Goal: Information Seeking & Learning: Learn about a topic

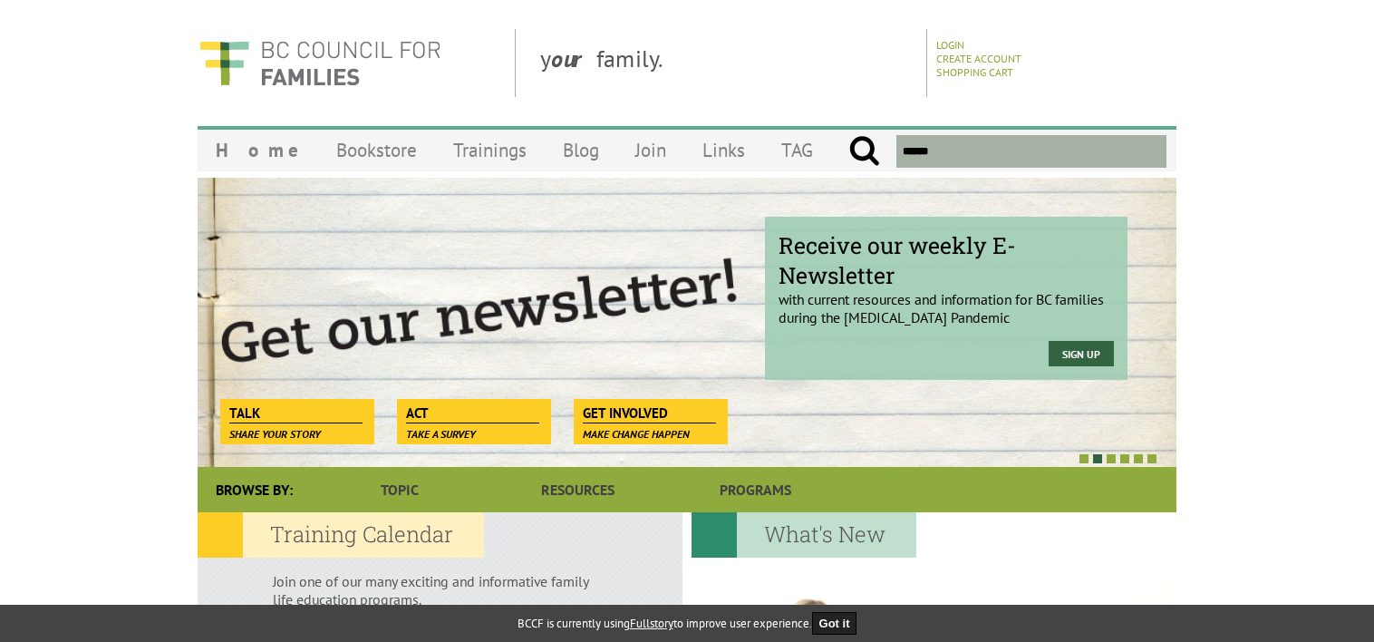
click at [947, 150] on input "text" at bounding box center [1031, 151] width 270 height 33
paste input "**********"
click at [848, 135] on input "submit" at bounding box center [864, 151] width 32 height 33
type input "**********"
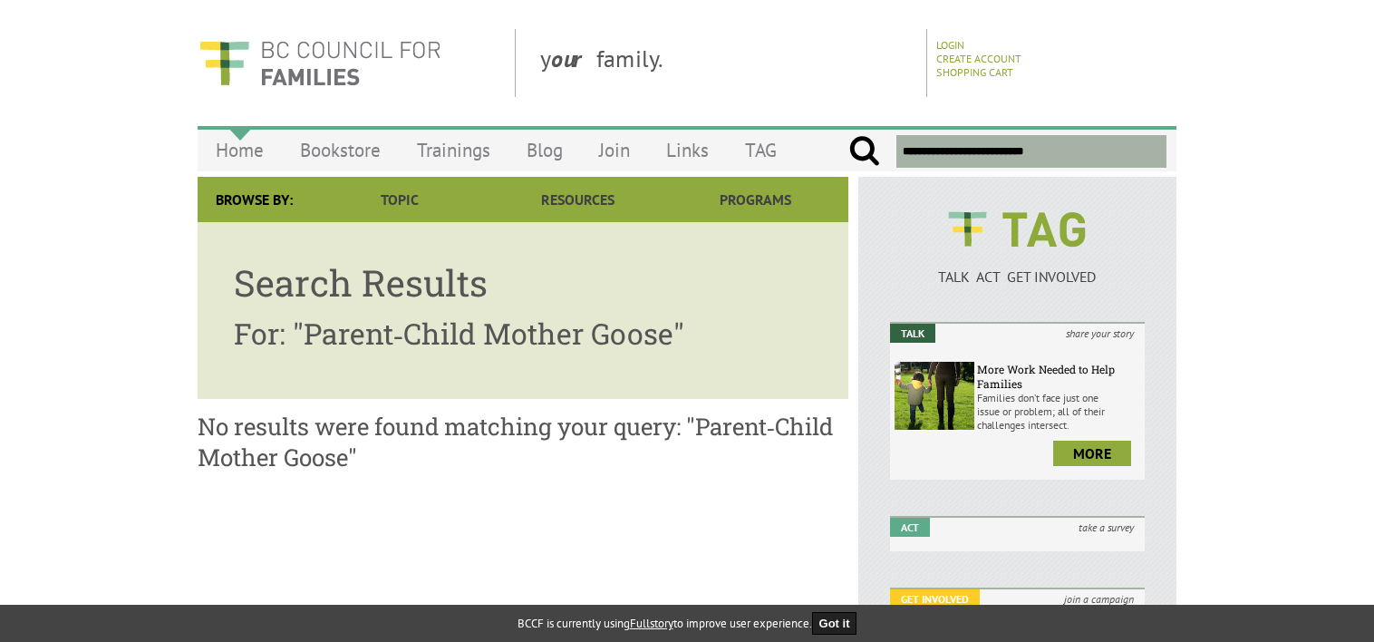
click at [227, 154] on link "Home" at bounding box center [240, 150] width 84 height 43
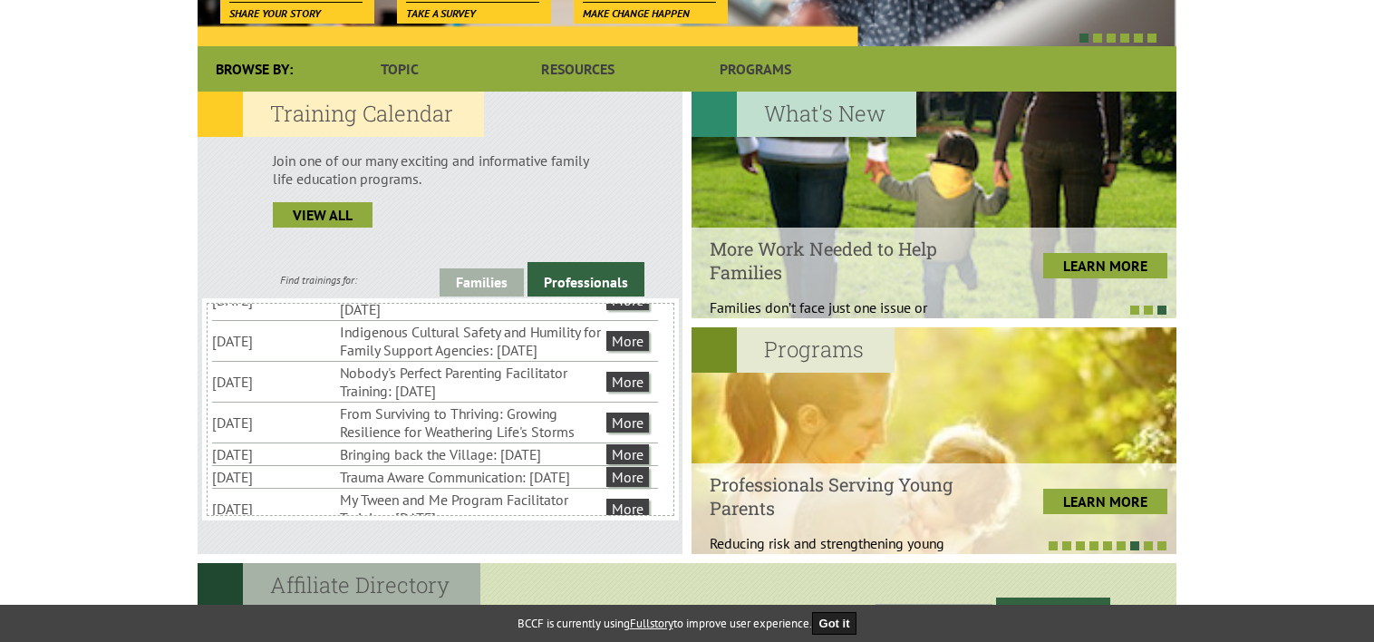
scroll to position [453, 0]
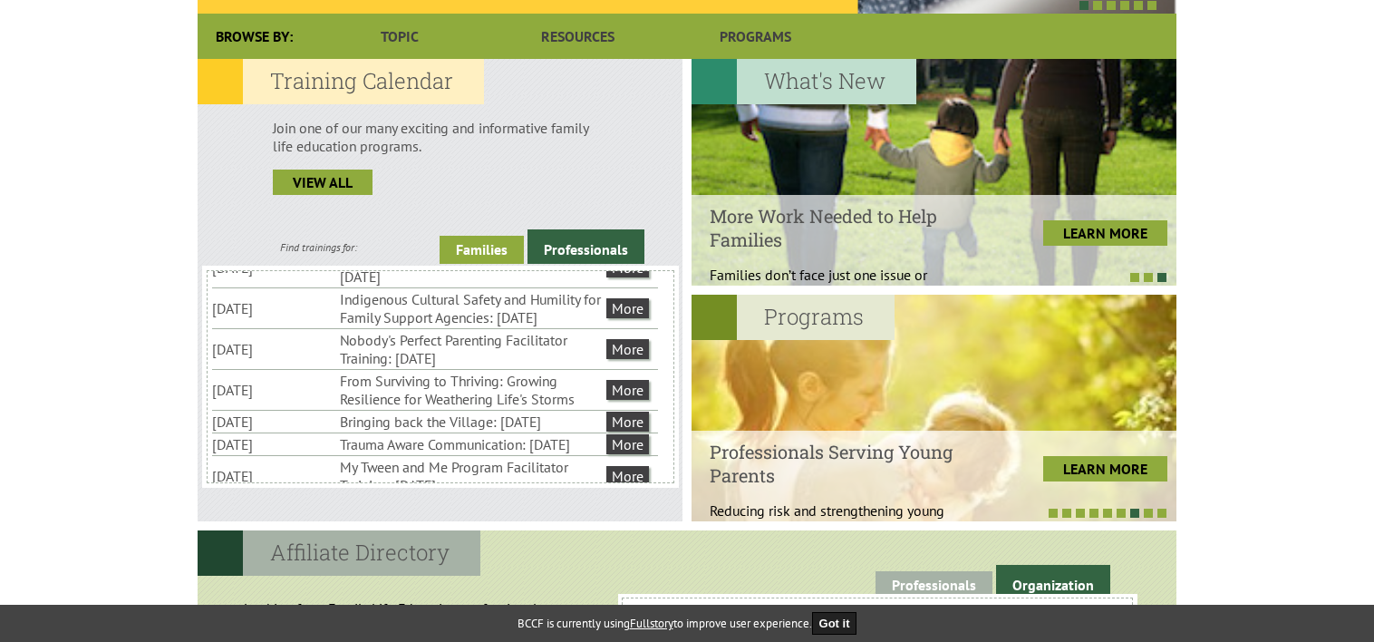
click at [455, 247] on link "Families" at bounding box center [482, 250] width 84 height 28
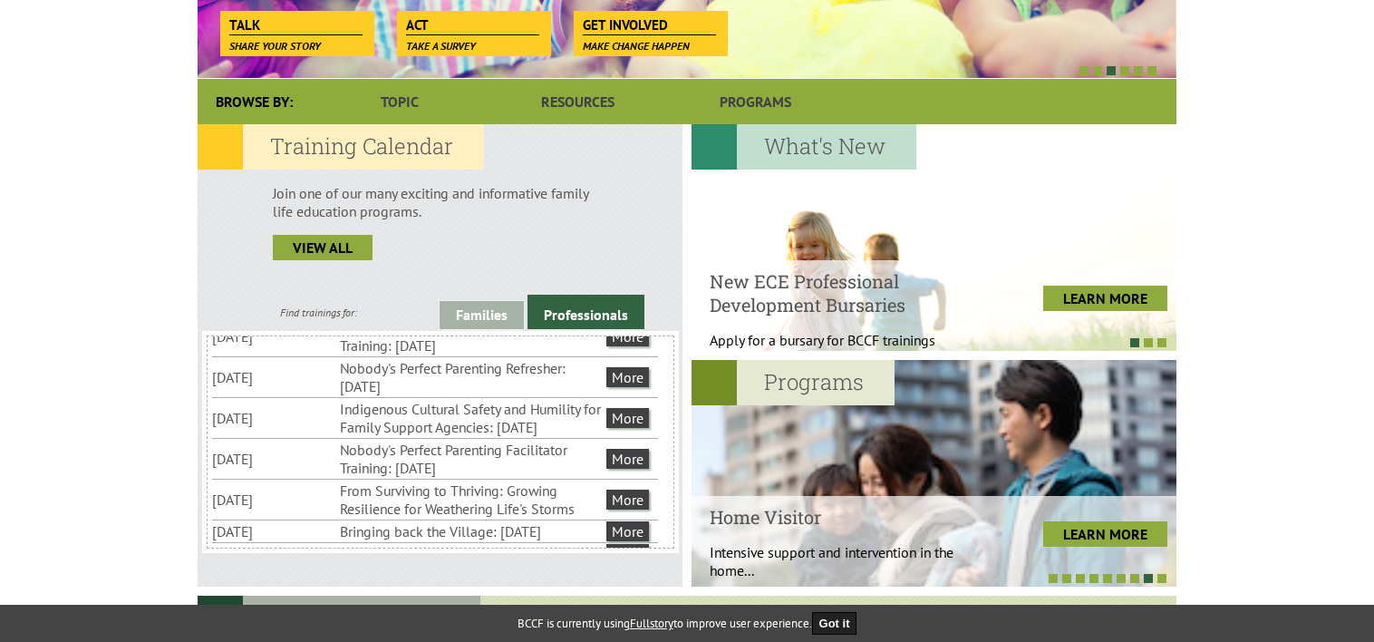
scroll to position [0, 0]
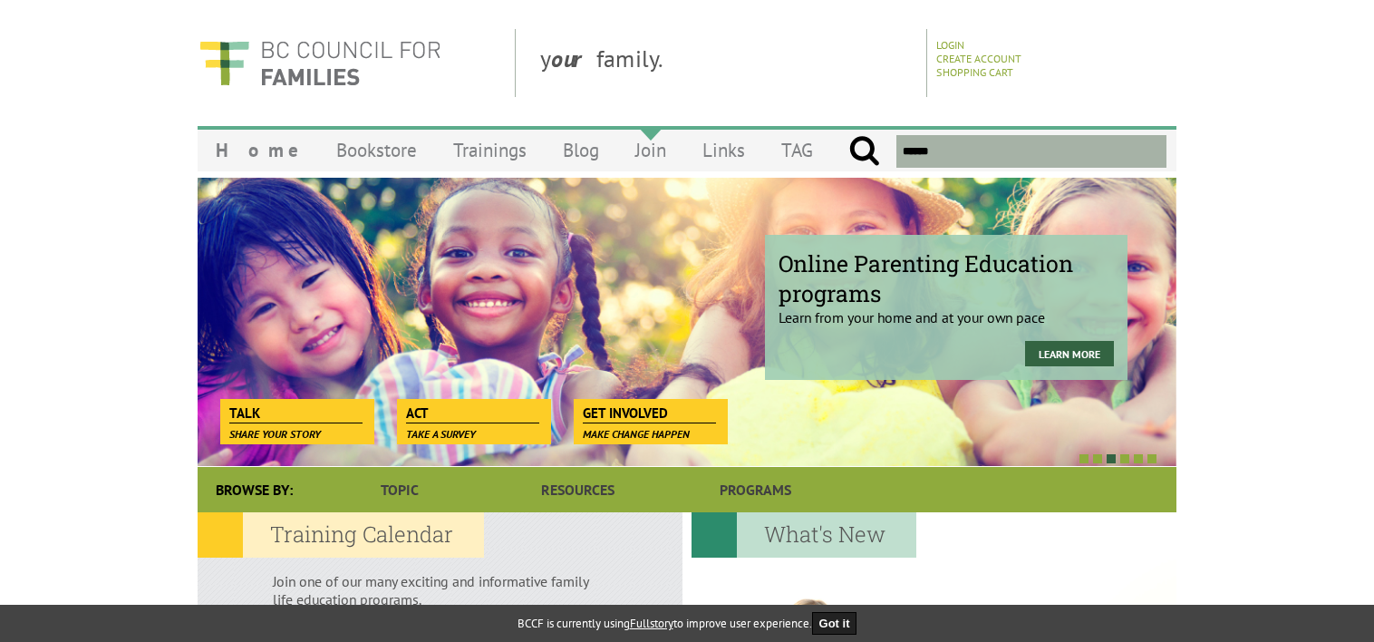
click at [617, 152] on link "Join" at bounding box center [650, 150] width 67 height 43
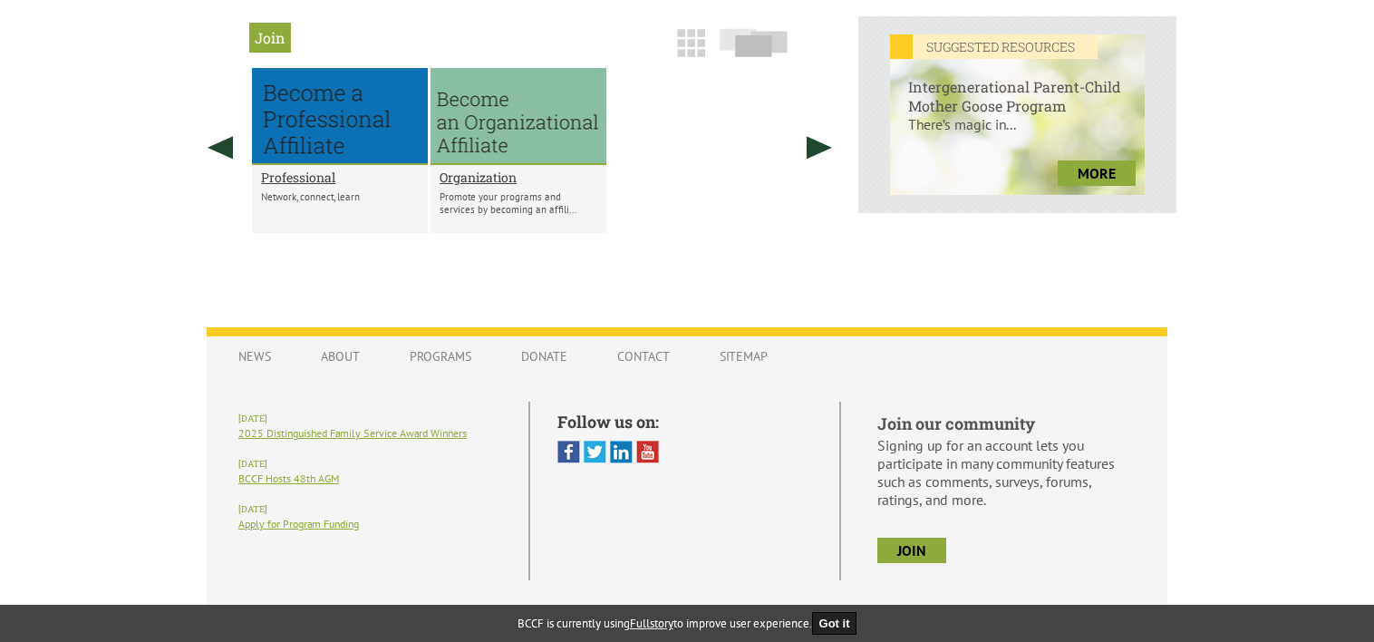
scroll to position [794, 0]
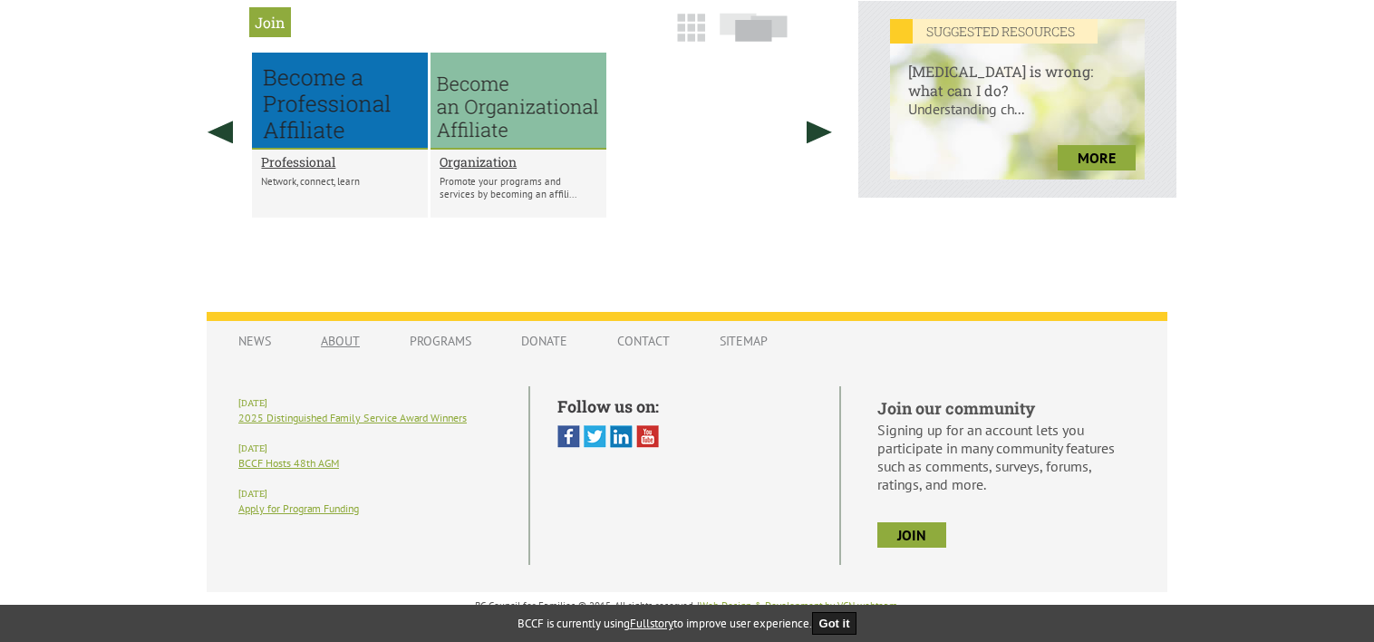
click at [318, 341] on link "About" at bounding box center [340, 341] width 75 height 34
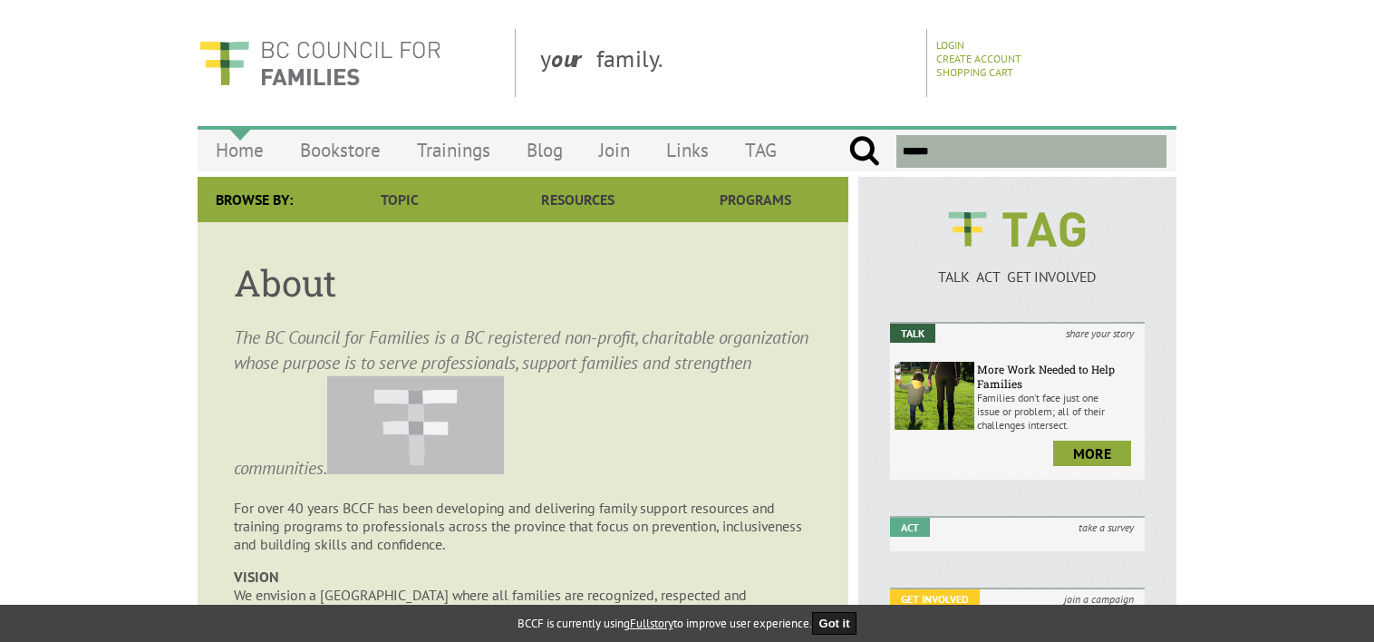
click at [228, 157] on link "Home" at bounding box center [240, 150] width 84 height 43
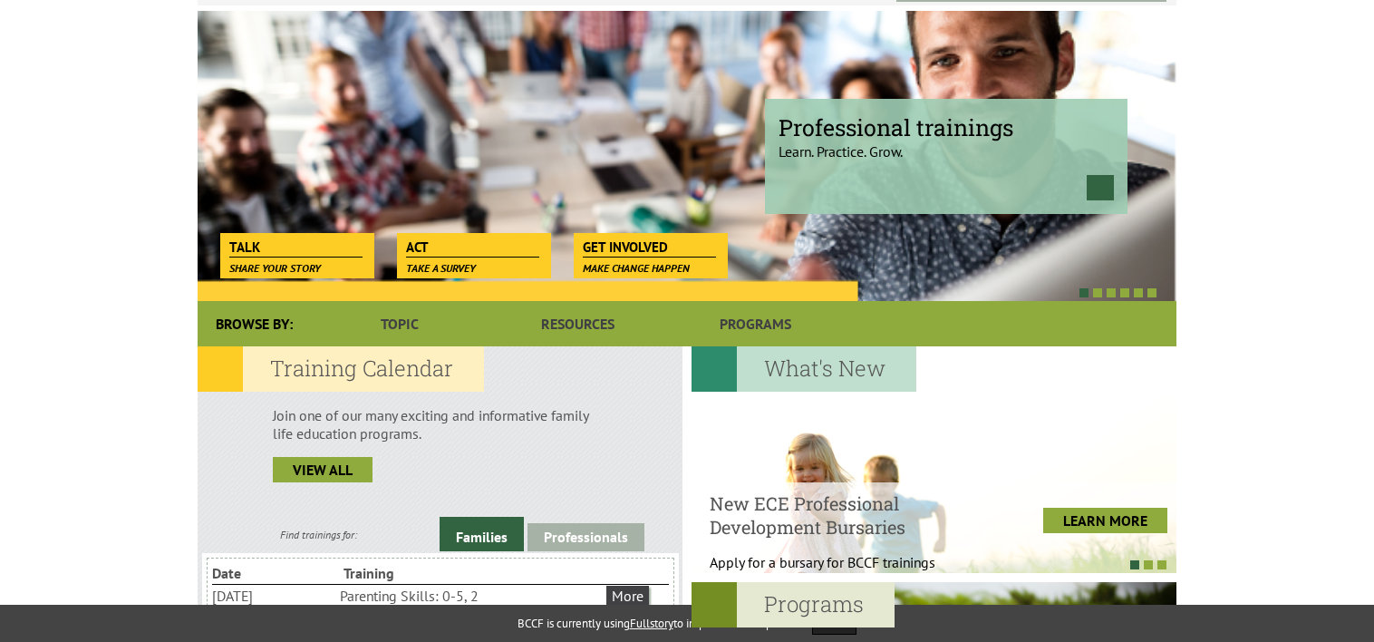
scroll to position [363, 0]
